Goal: Navigation & Orientation: Find specific page/section

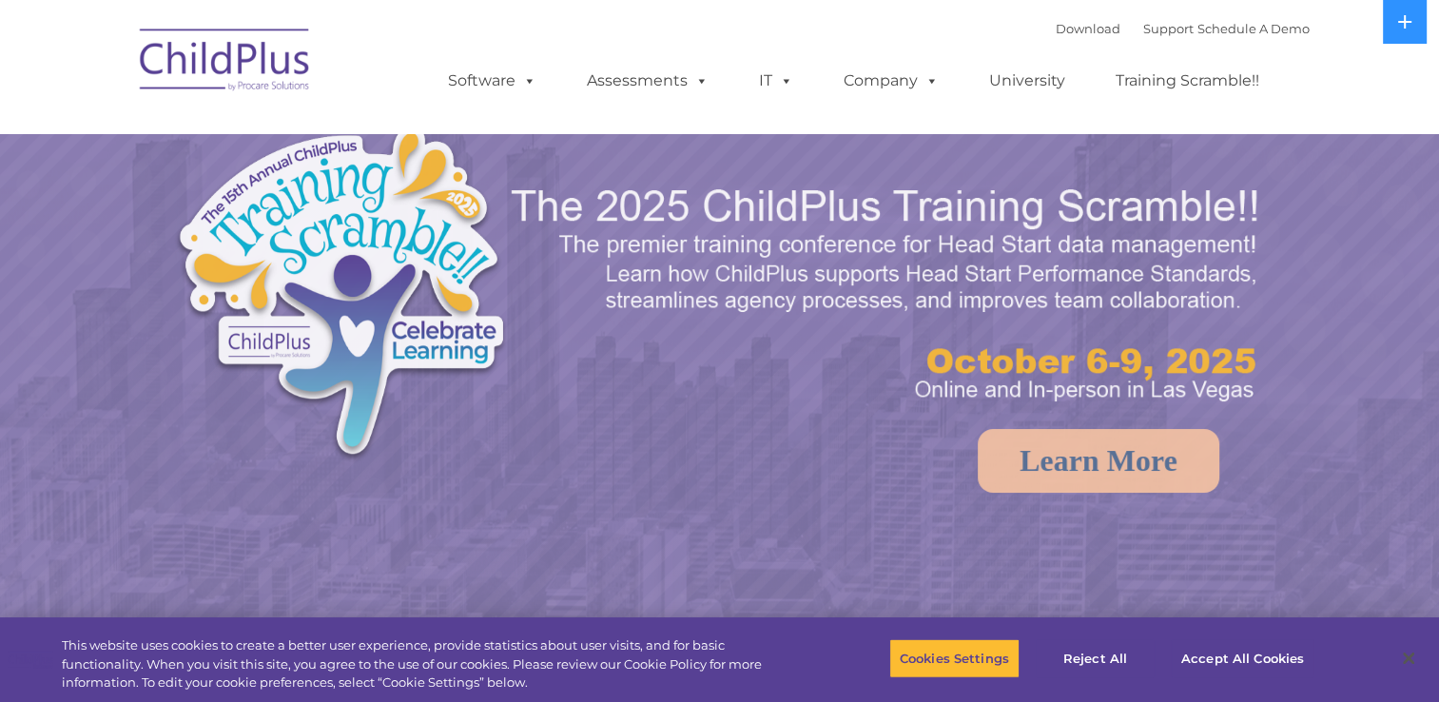
select select "MEDIUM"
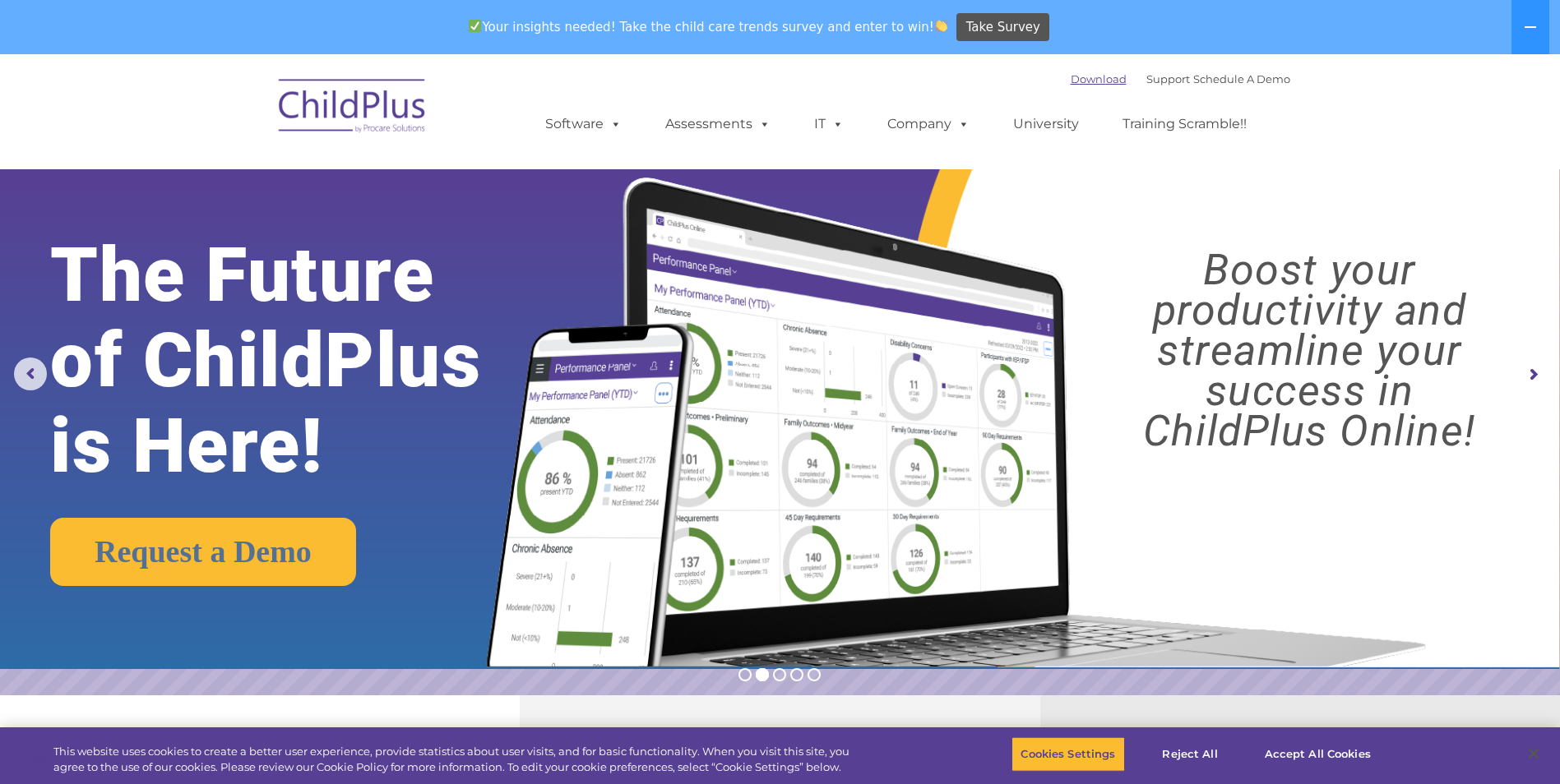
click at [1071, 80] on link "Download" at bounding box center [1098, 79] width 56 height 13
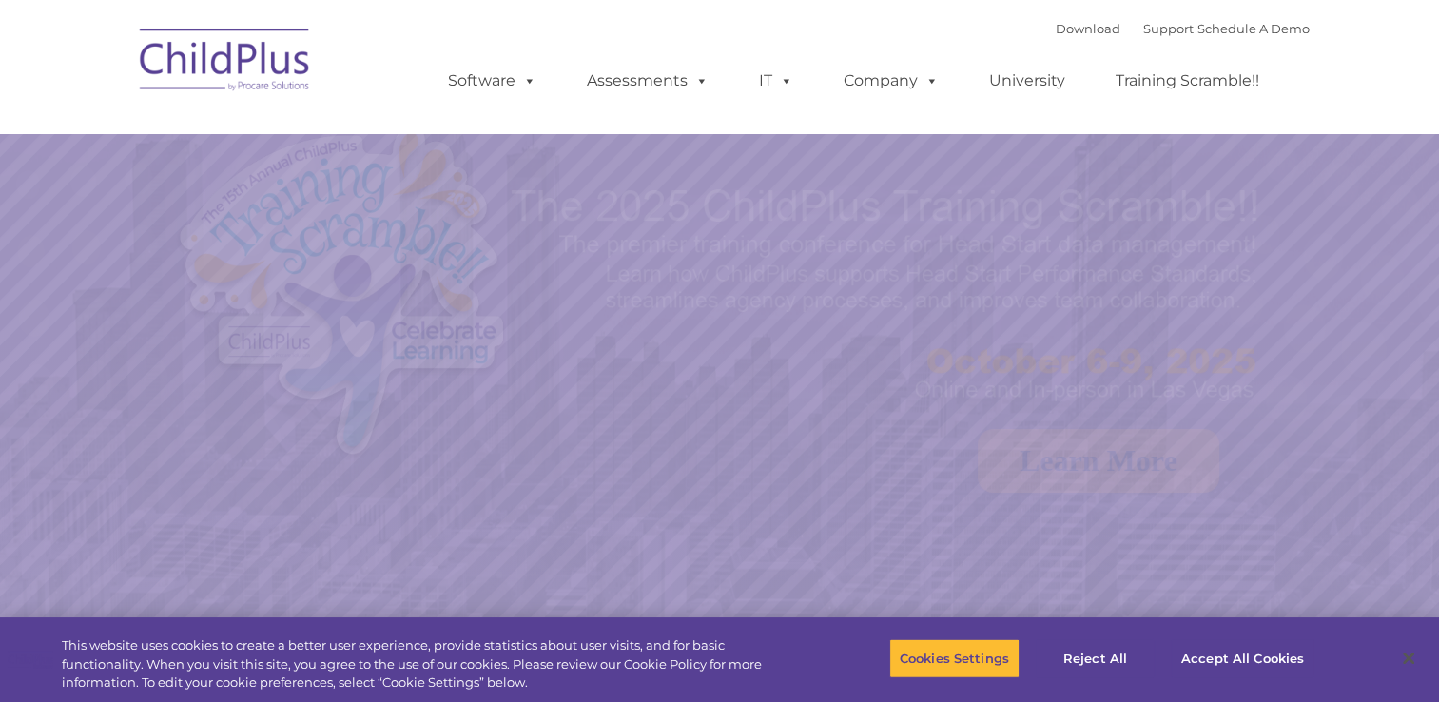
select select "MEDIUM"
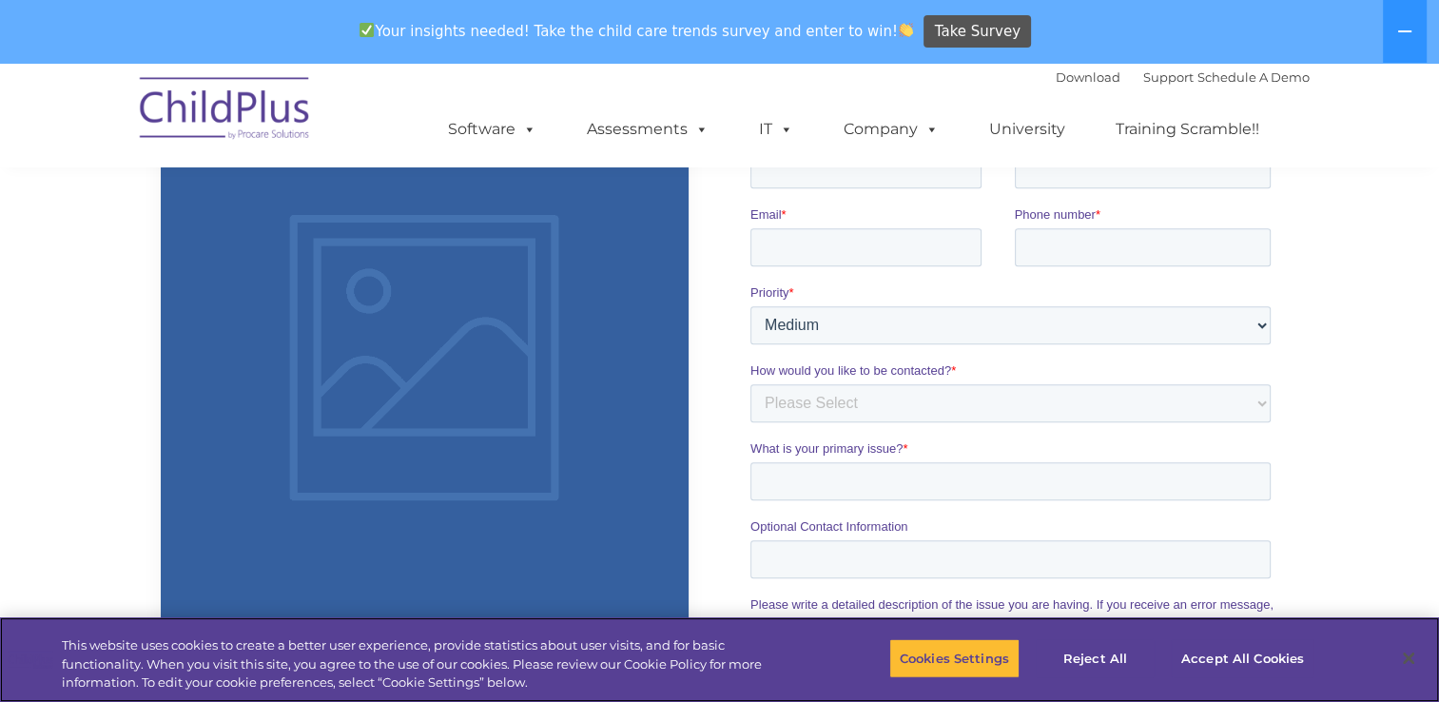
scroll to position [1404, 0]
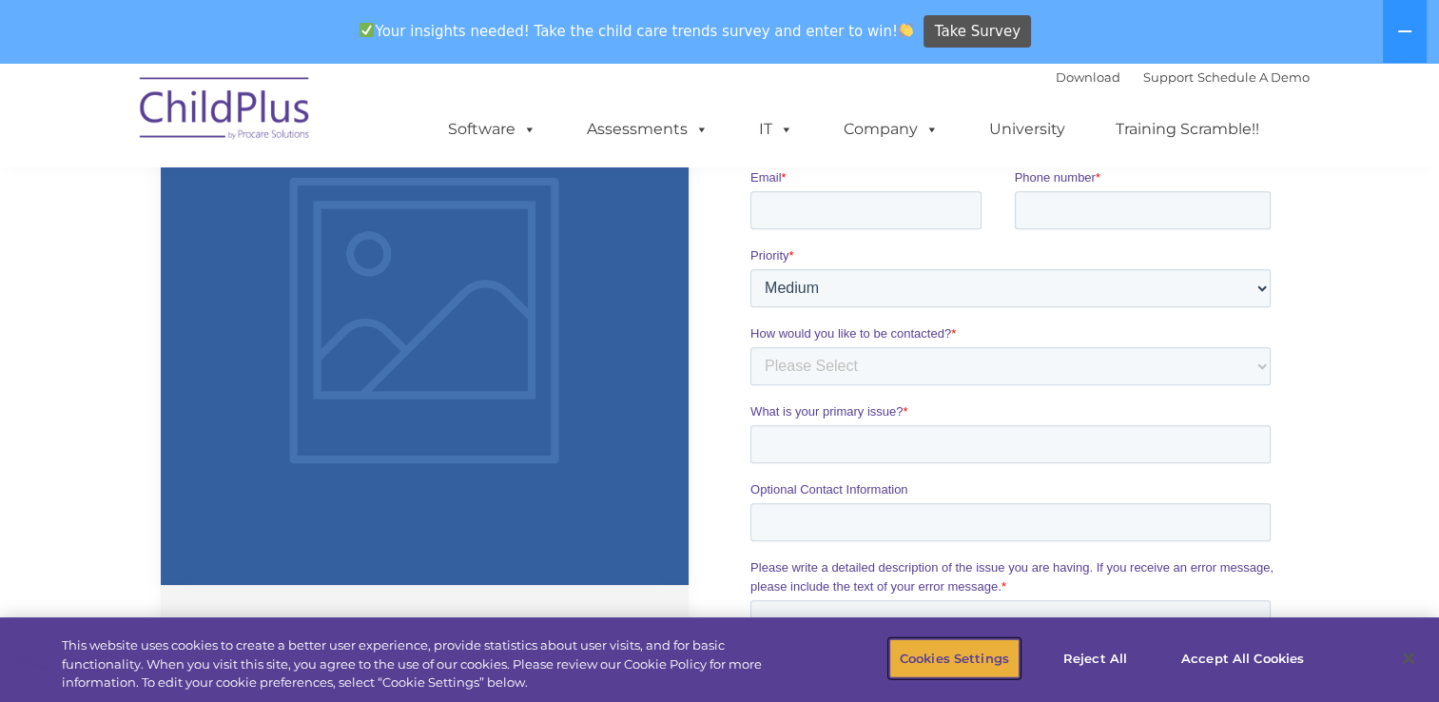
click at [993, 664] on button "Cookies Settings" at bounding box center [954, 658] width 130 height 40
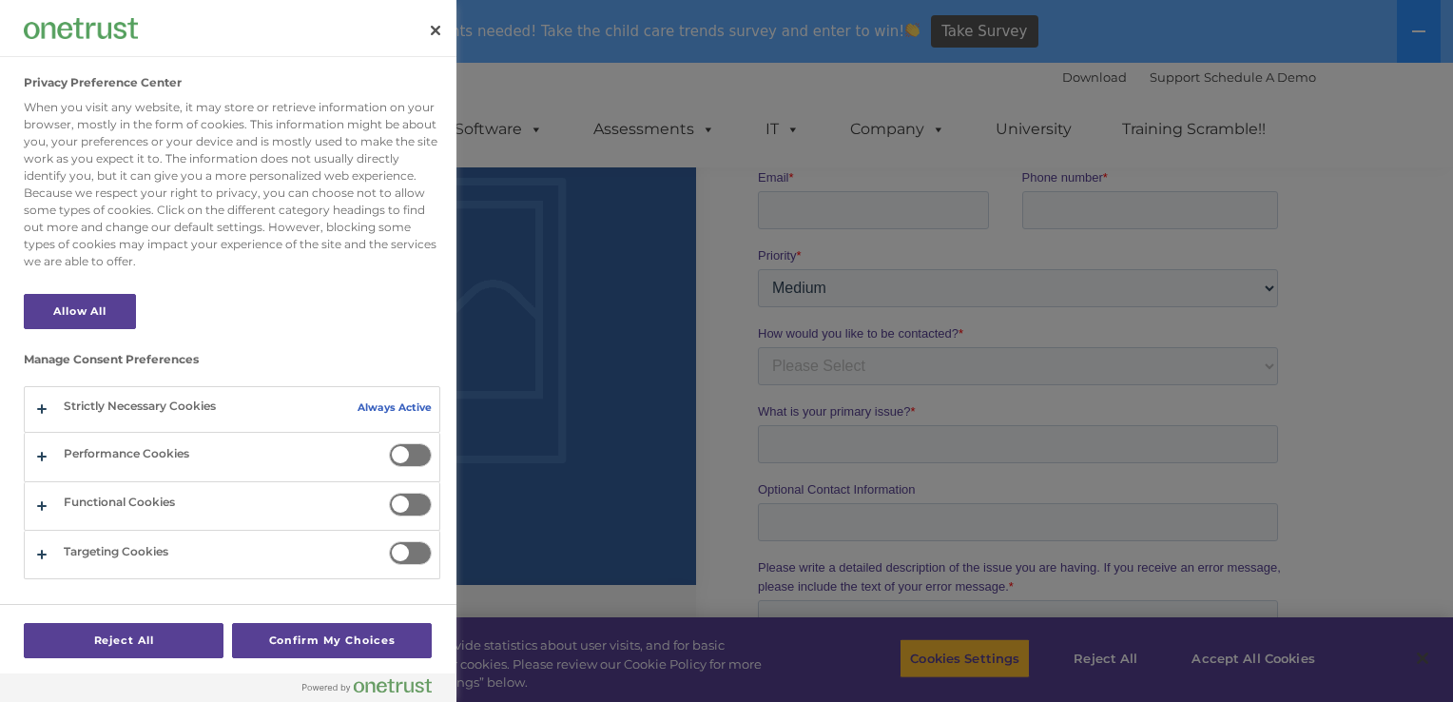
click at [1210, 660] on div at bounding box center [726, 351] width 1453 height 702
click at [441, 26] on button "Close" at bounding box center [436, 31] width 42 height 42
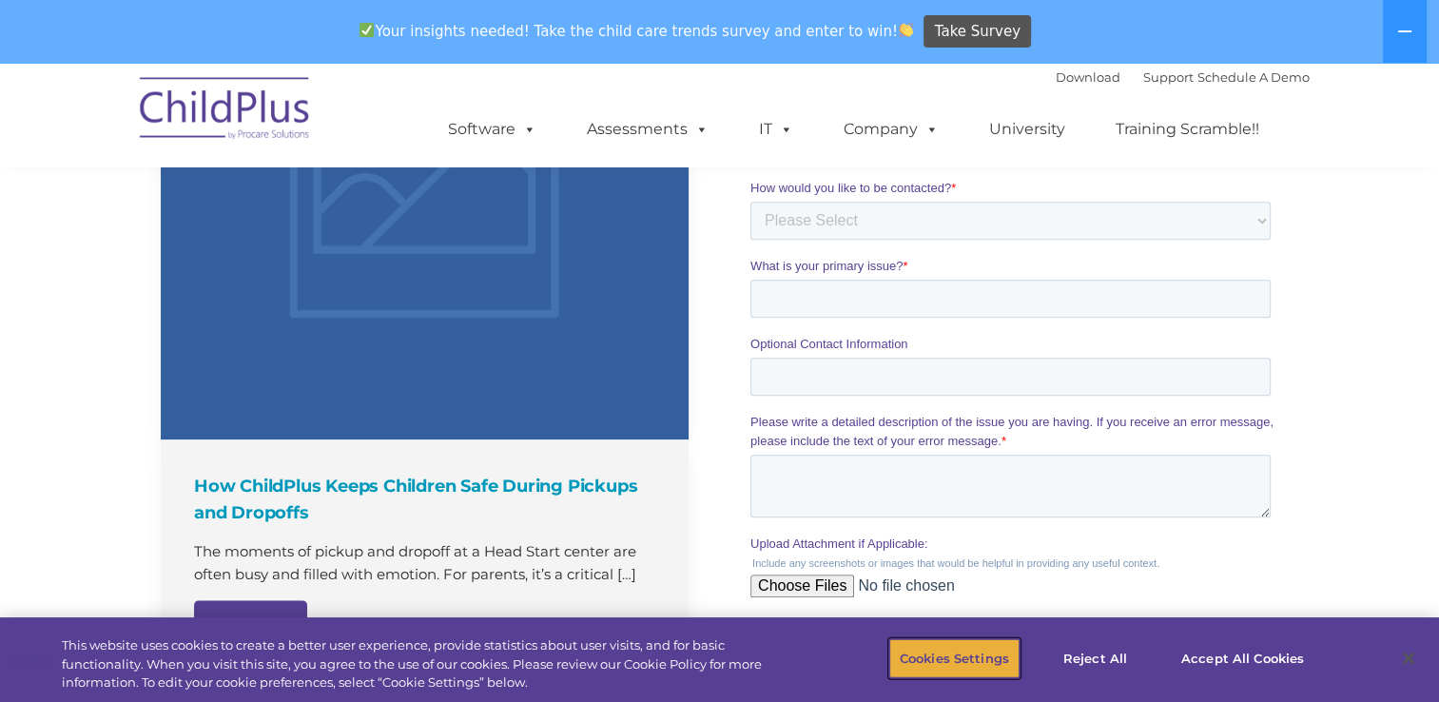
scroll to position [1784, 0]
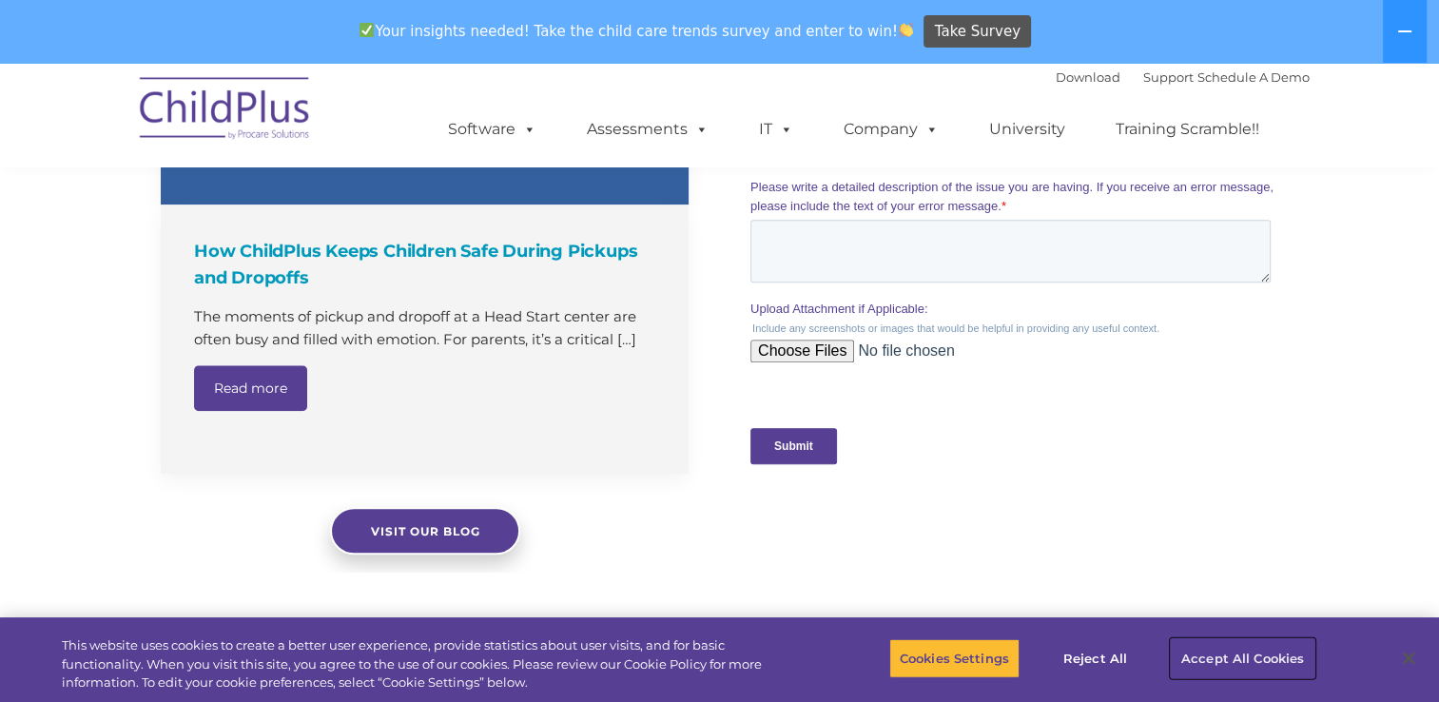
click at [1214, 651] on button "Accept All Cookies" at bounding box center [1243, 658] width 144 height 40
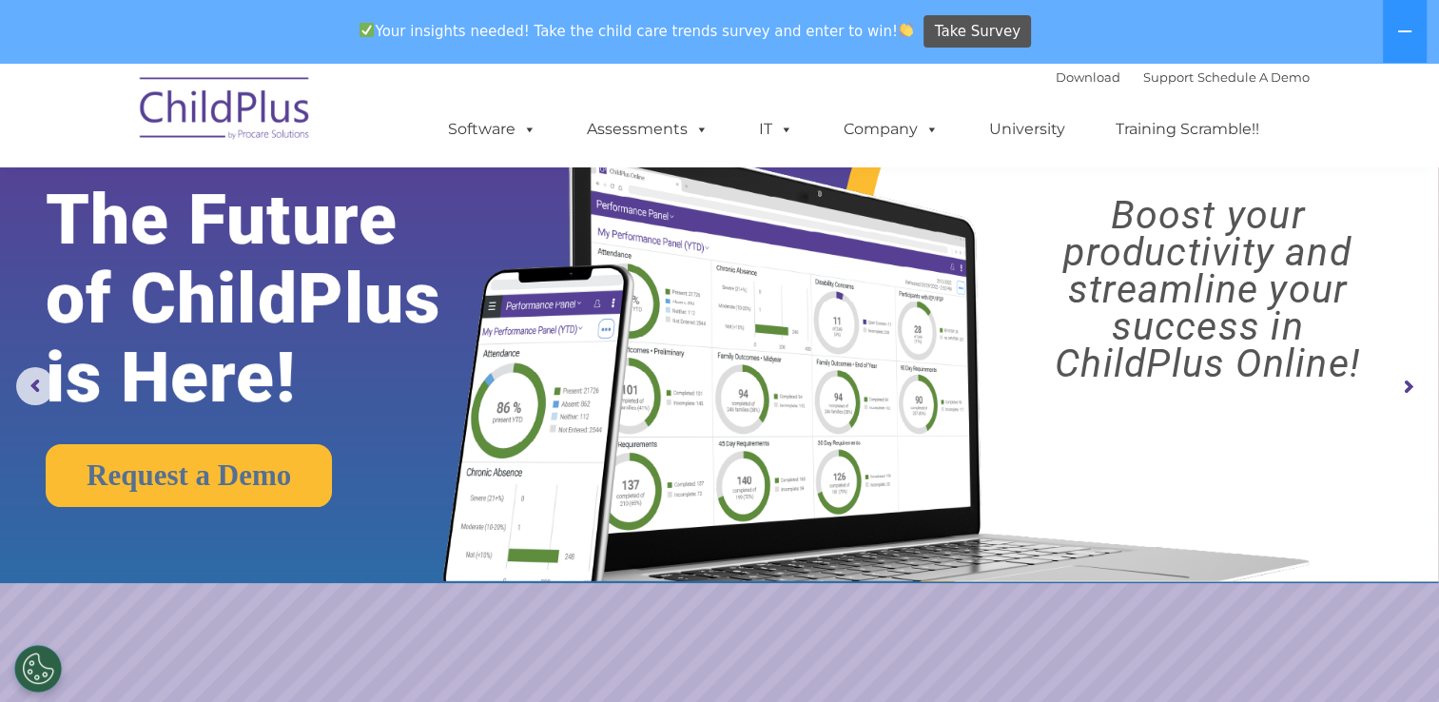
scroll to position [0, 0]
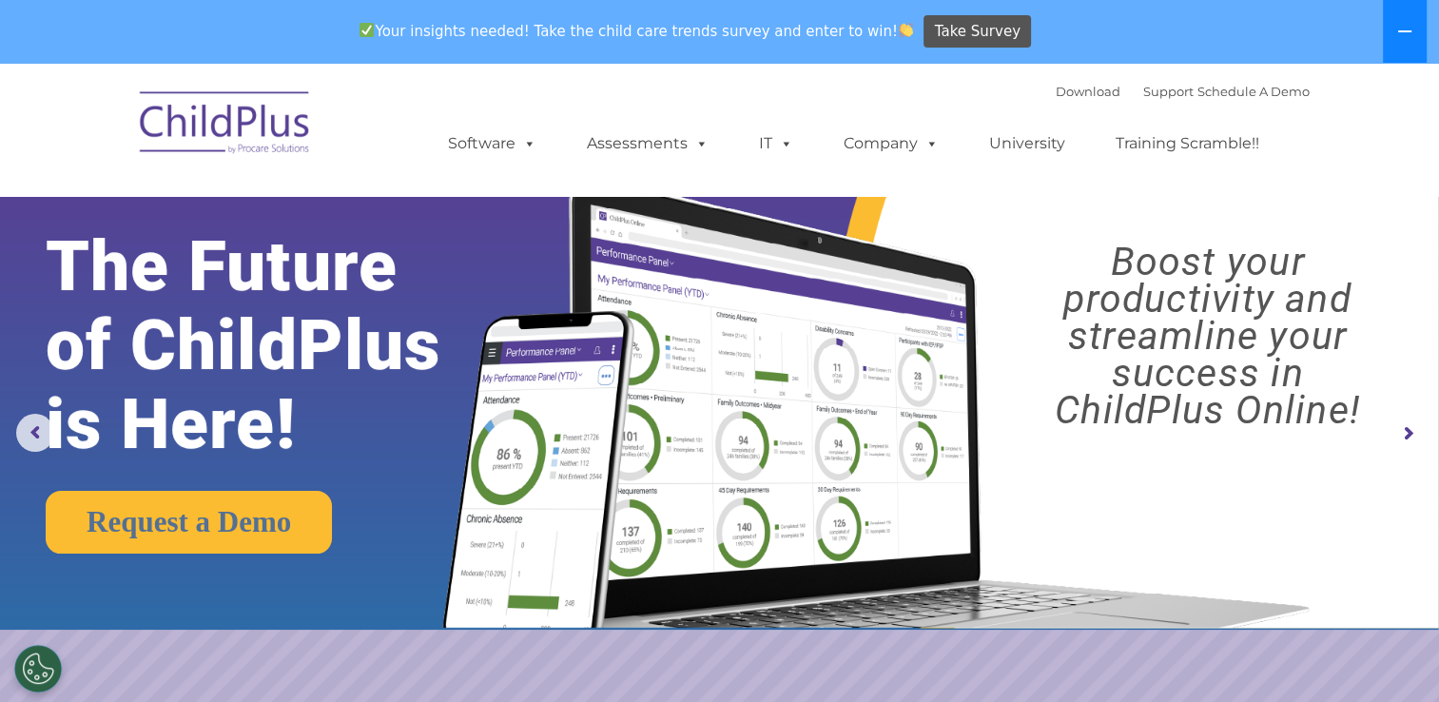
click at [1403, 26] on icon at bounding box center [1404, 31] width 15 height 15
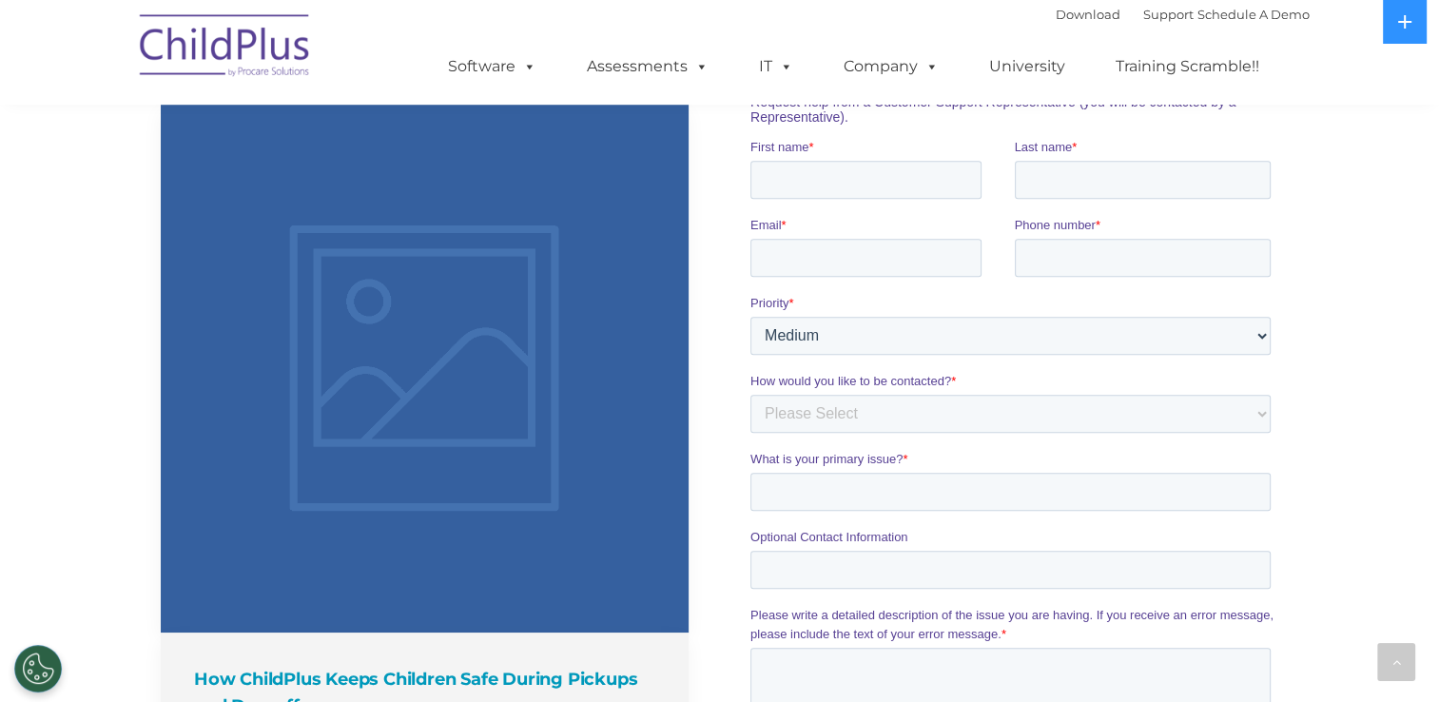
scroll to position [1320, 0]
